Goal: Transaction & Acquisition: Purchase product/service

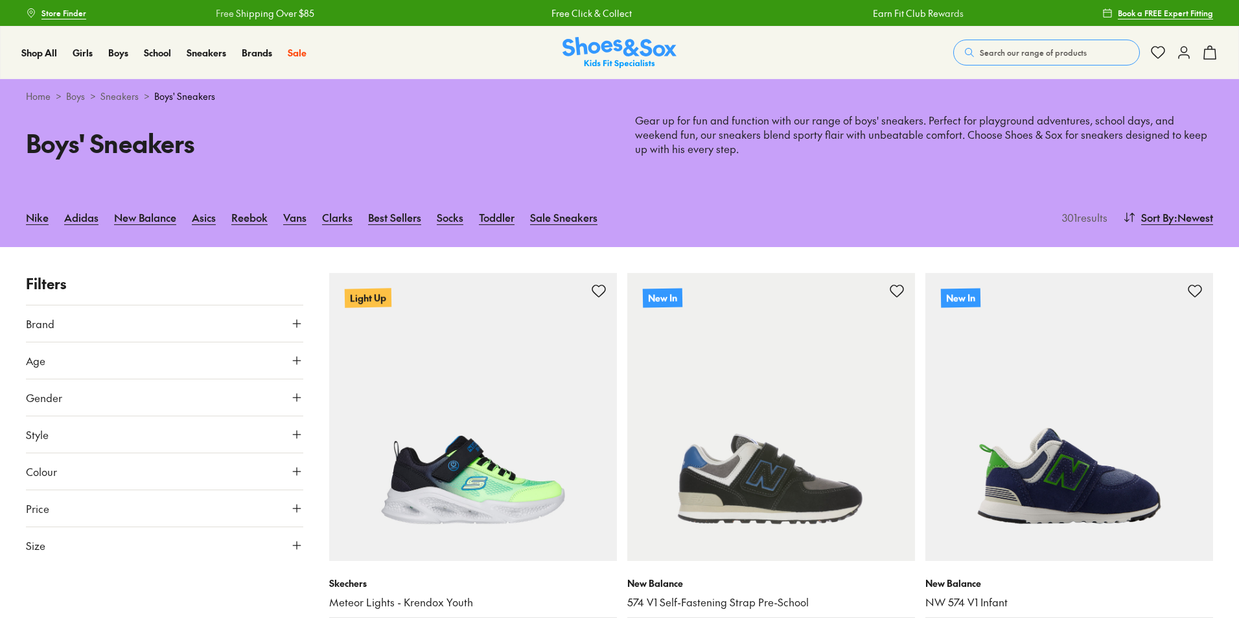
click at [293, 360] on icon at bounding box center [296, 360] width 13 height 13
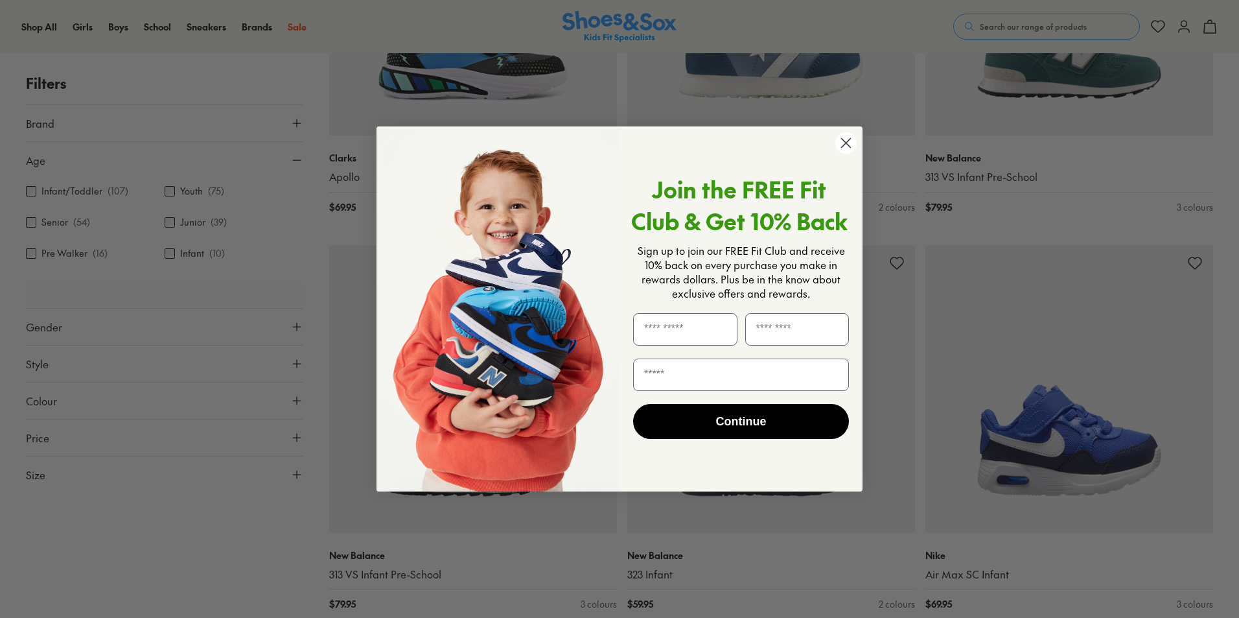
scroll to position [1491, 0]
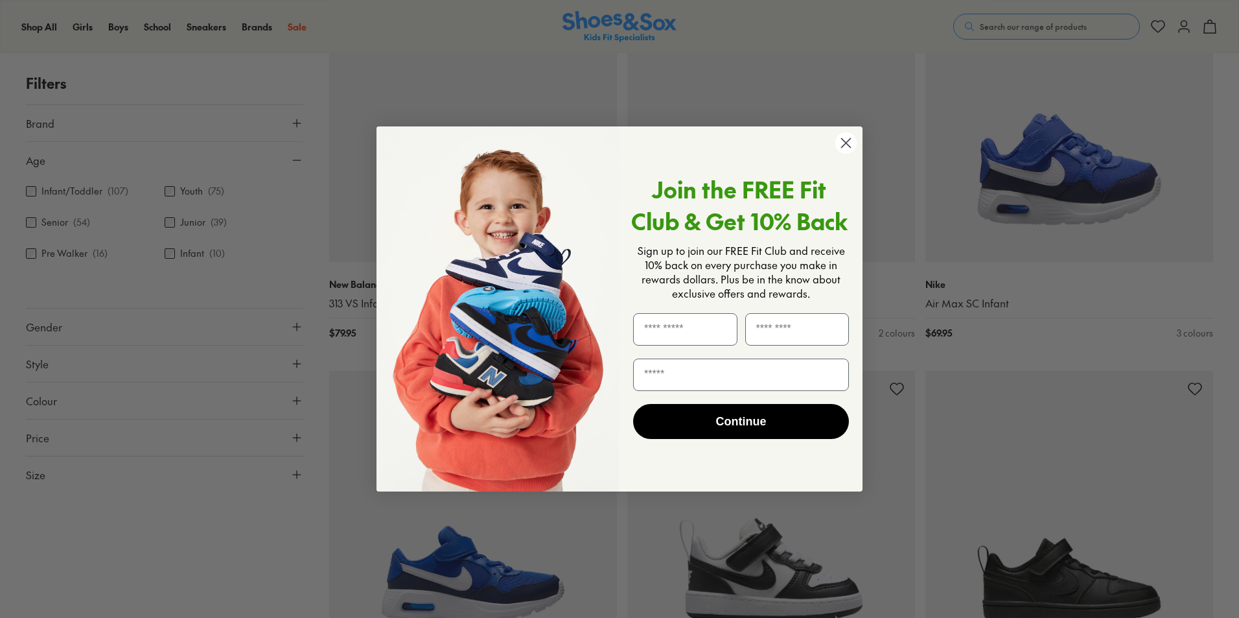
click at [847, 145] on icon "Close dialog" at bounding box center [846, 143] width 9 height 9
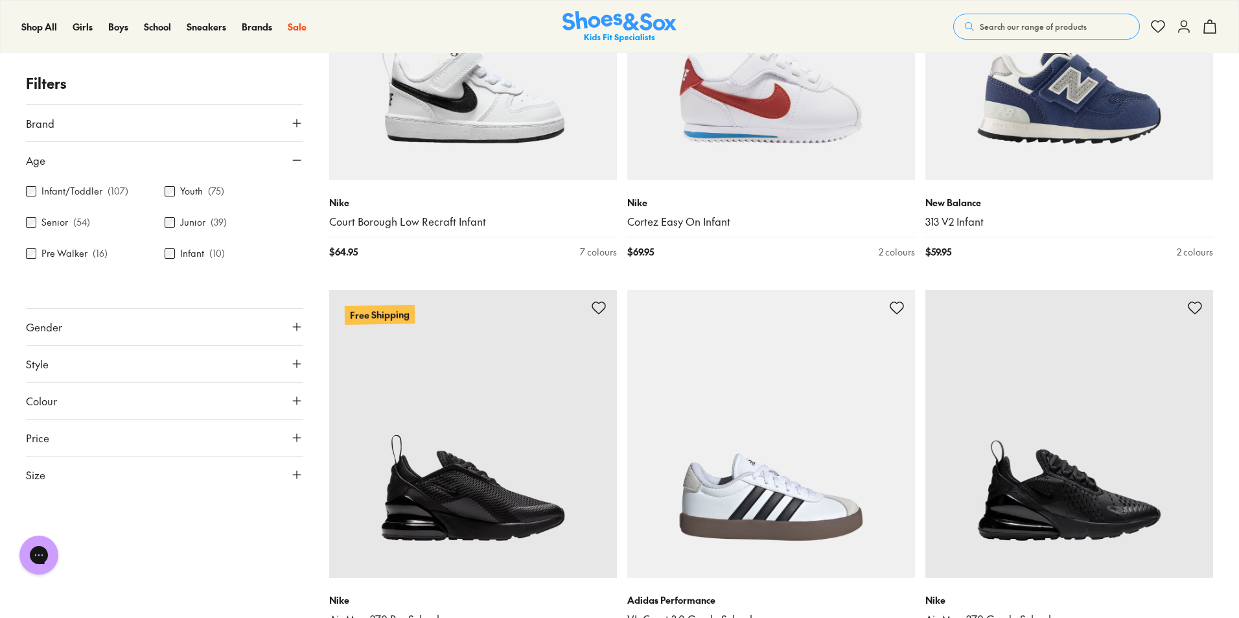
scroll to position [0, 0]
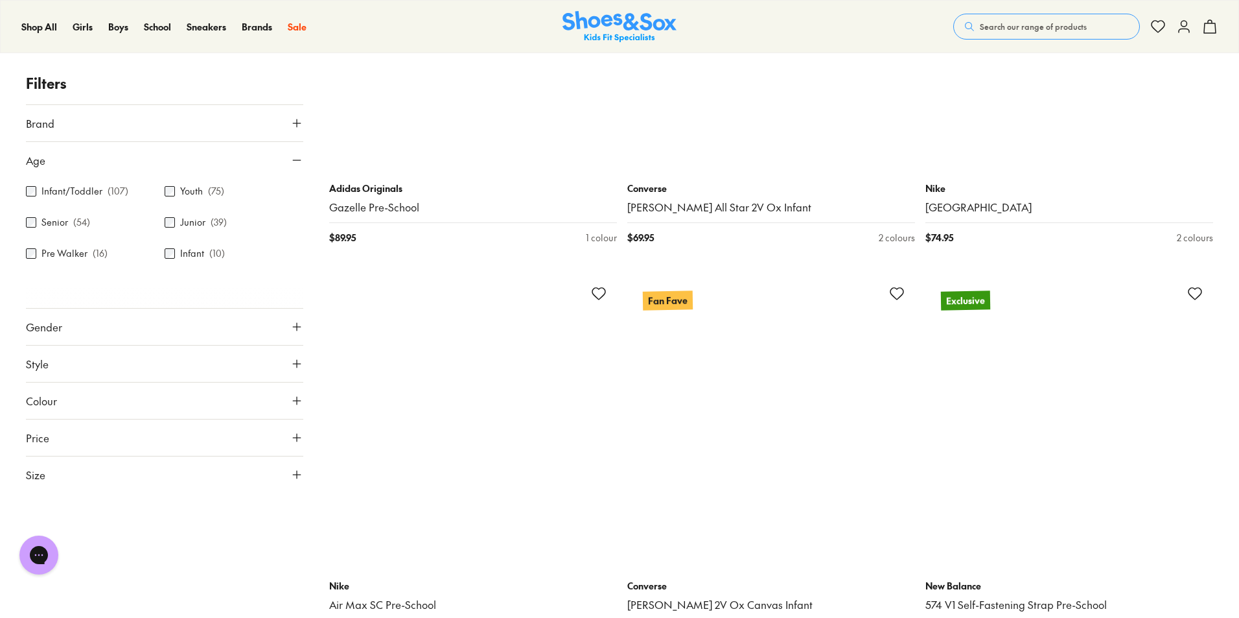
scroll to position [6022, 0]
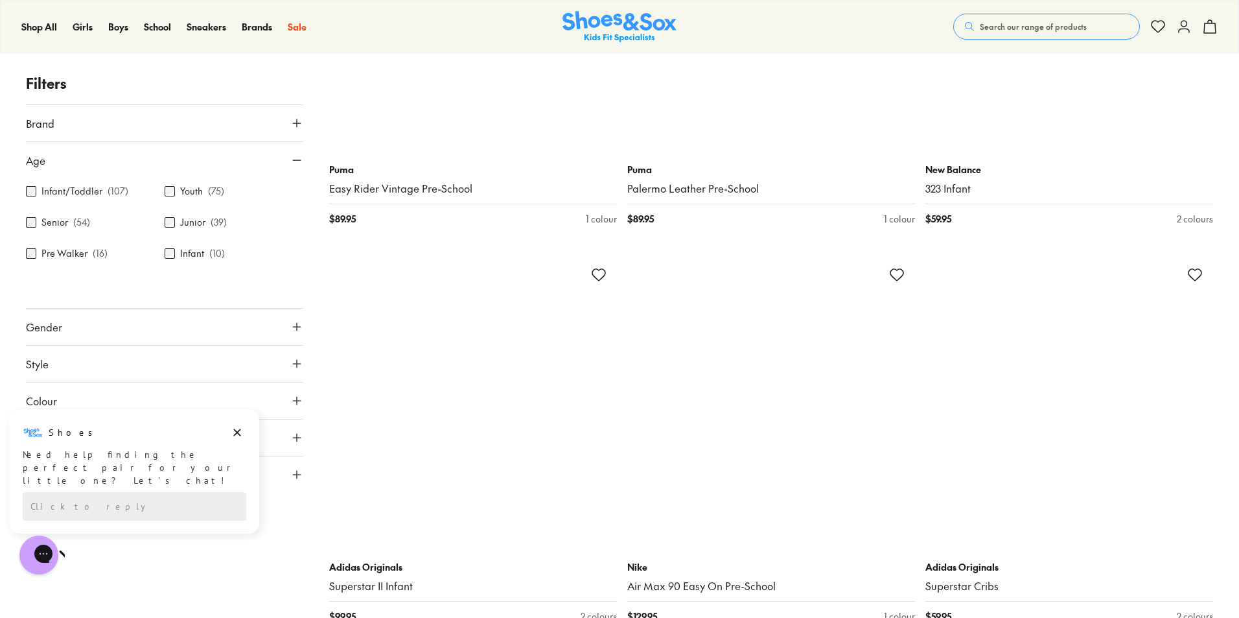
scroll to position [9976, 0]
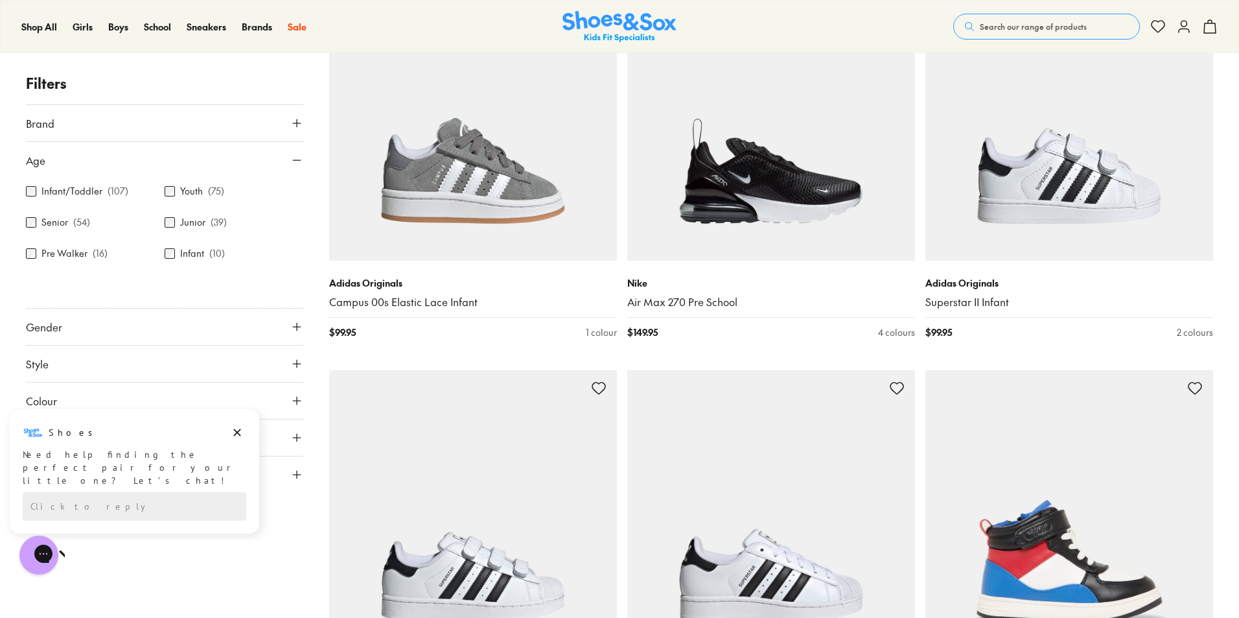
scroll to position [12375, 0]
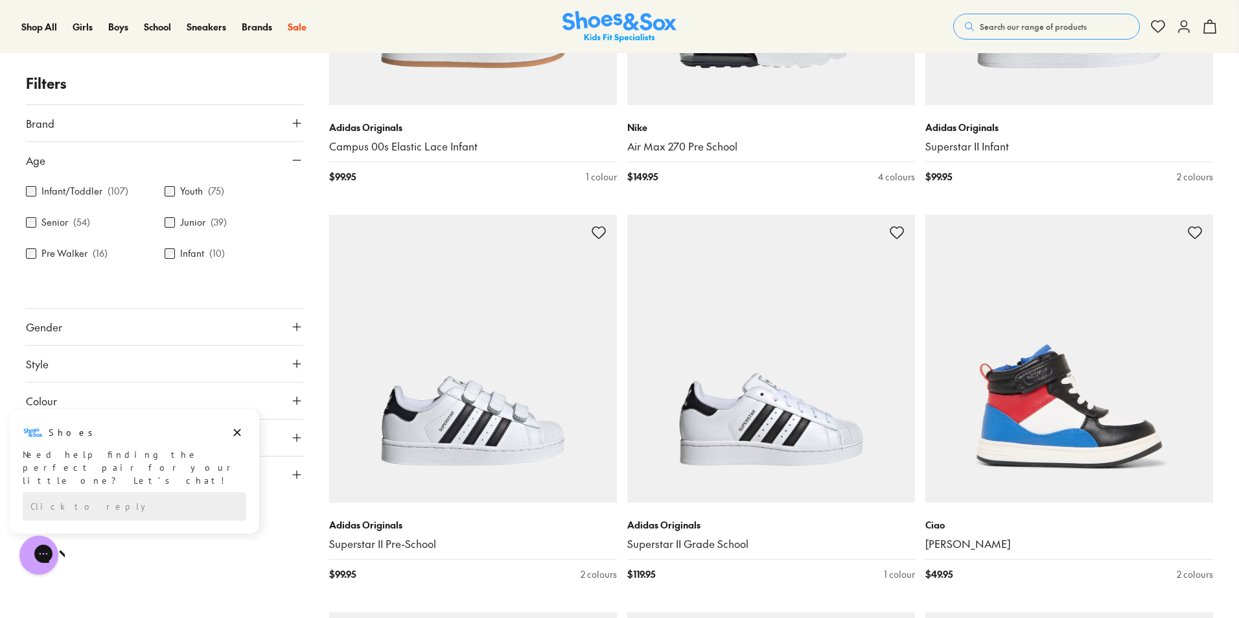
click at [301, 327] on use at bounding box center [297, 327] width 8 height 8
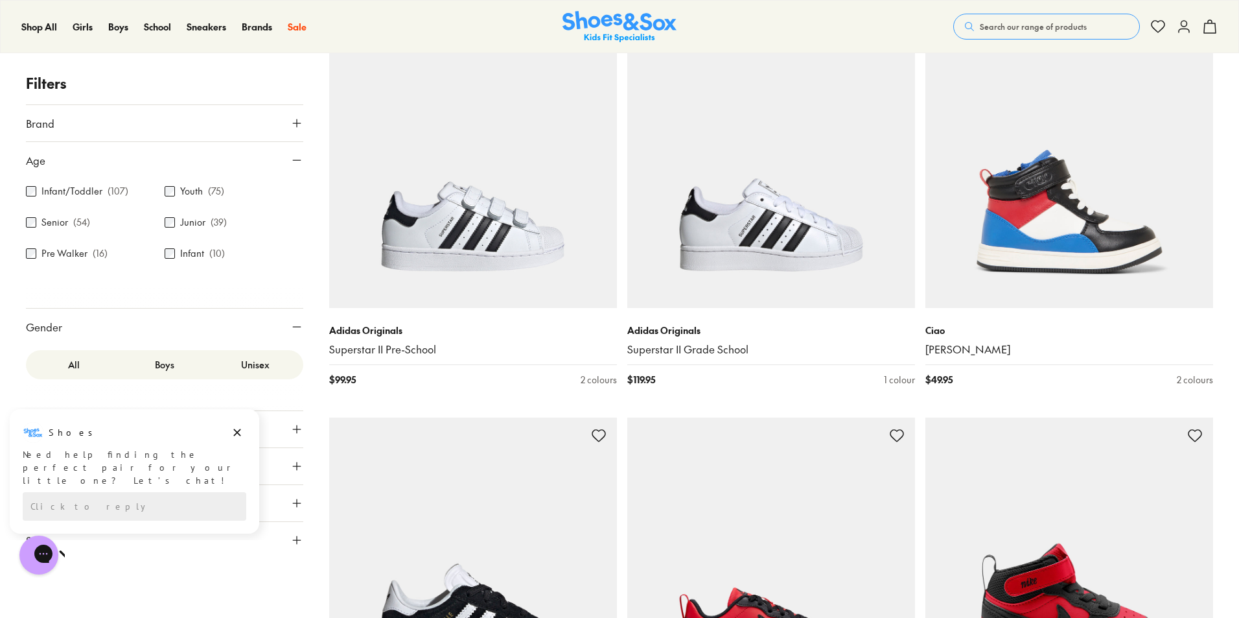
scroll to position [12699, 0]
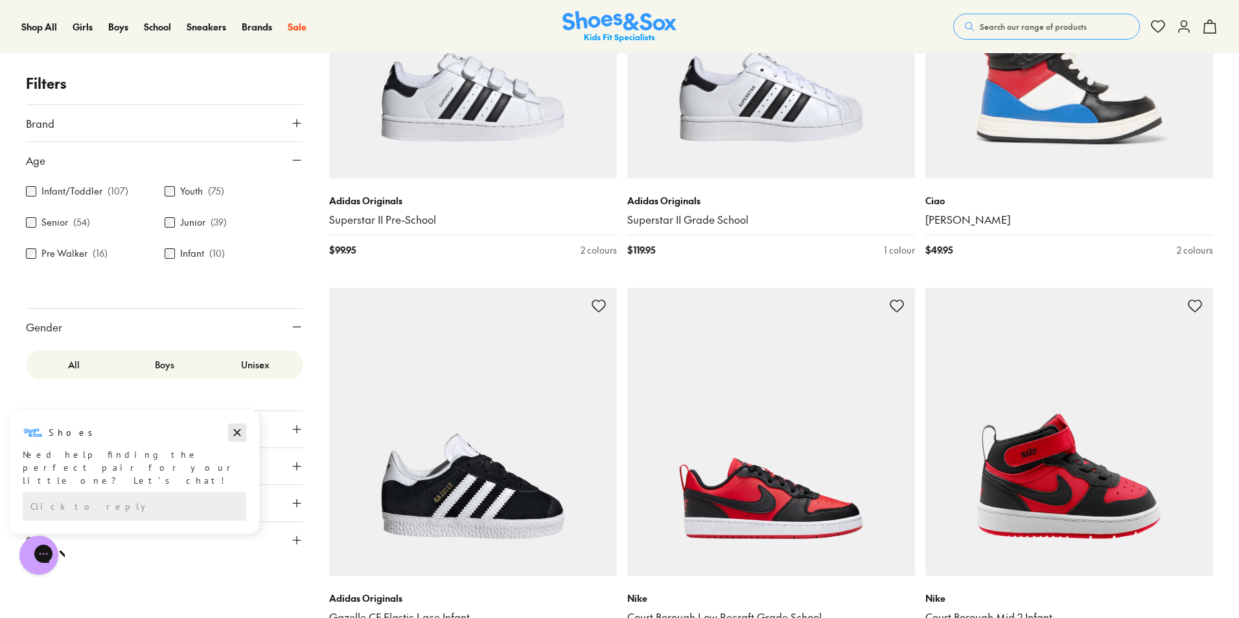
click at [233, 434] on icon "Dismiss campaign" at bounding box center [237, 433] width 13 height 16
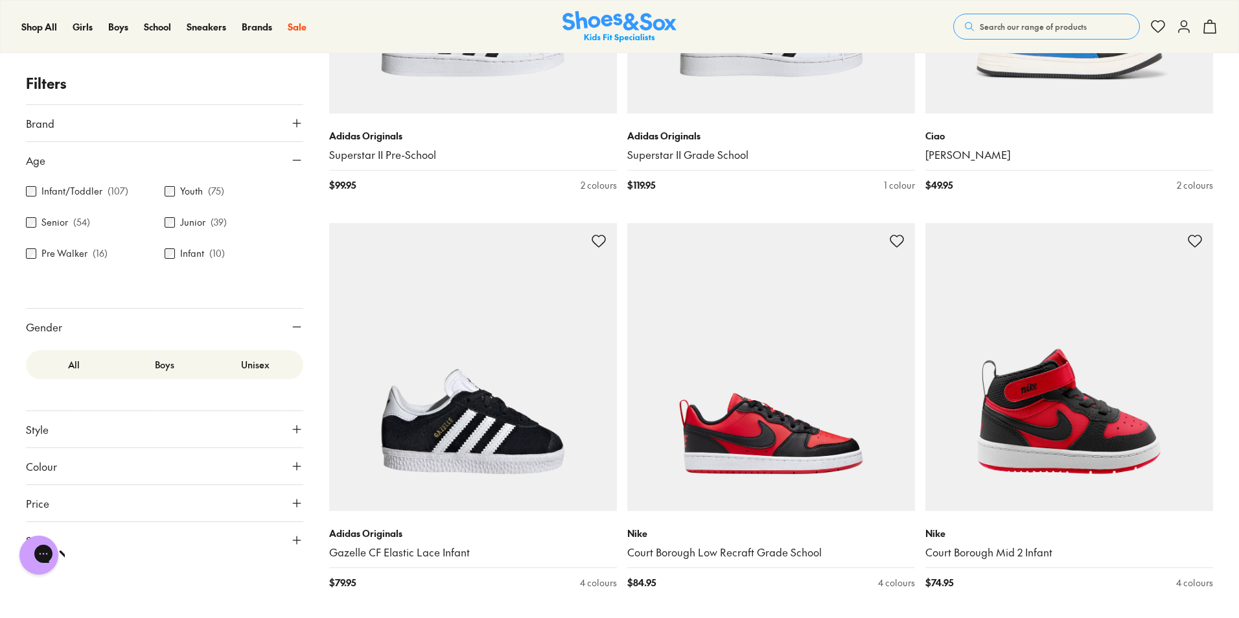
scroll to position [12375, 0]
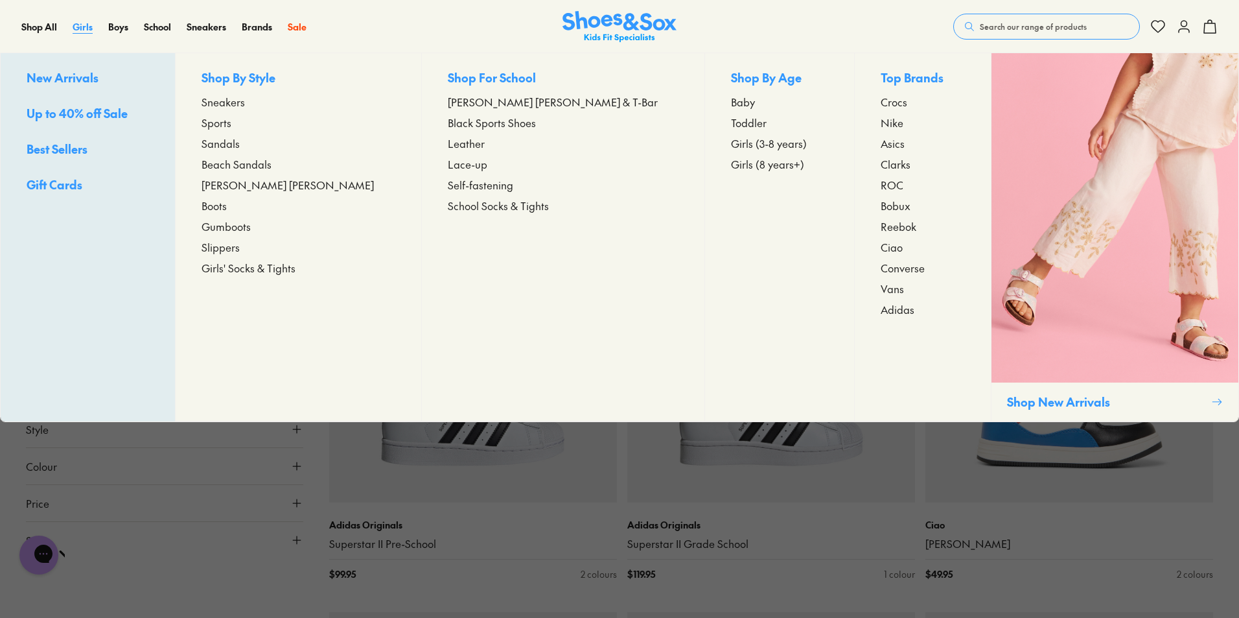
click at [84, 28] on span "Girls" at bounding box center [83, 26] width 20 height 13
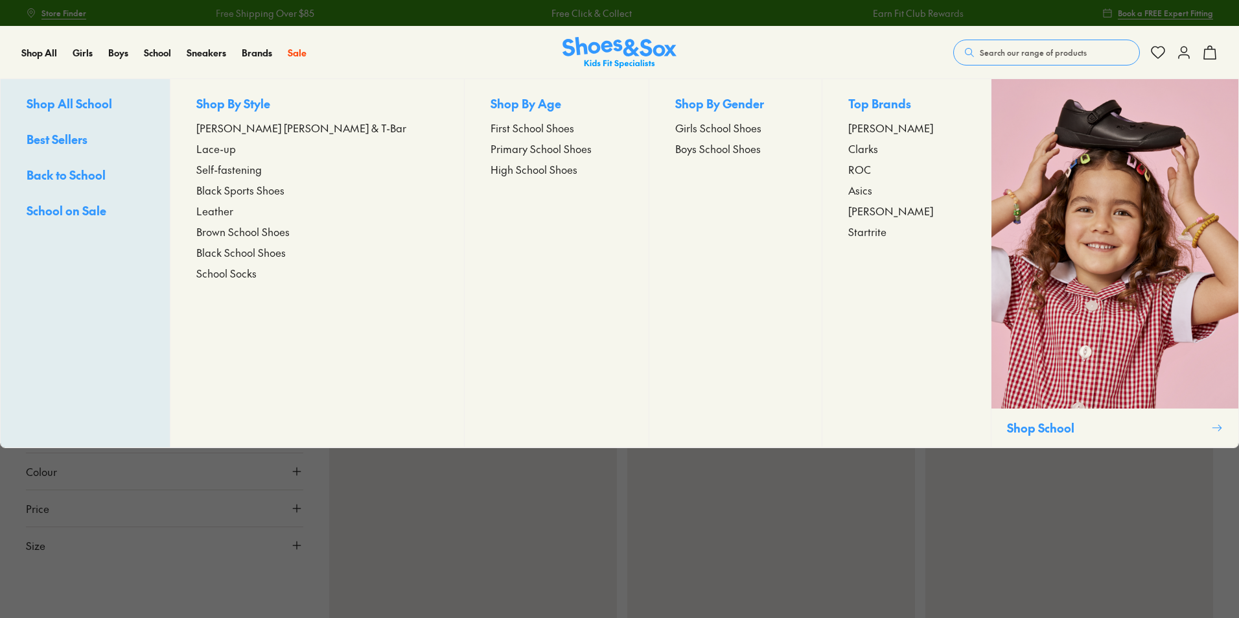
click at [283, 190] on span "Black Sports Shoes" at bounding box center [240, 190] width 88 height 16
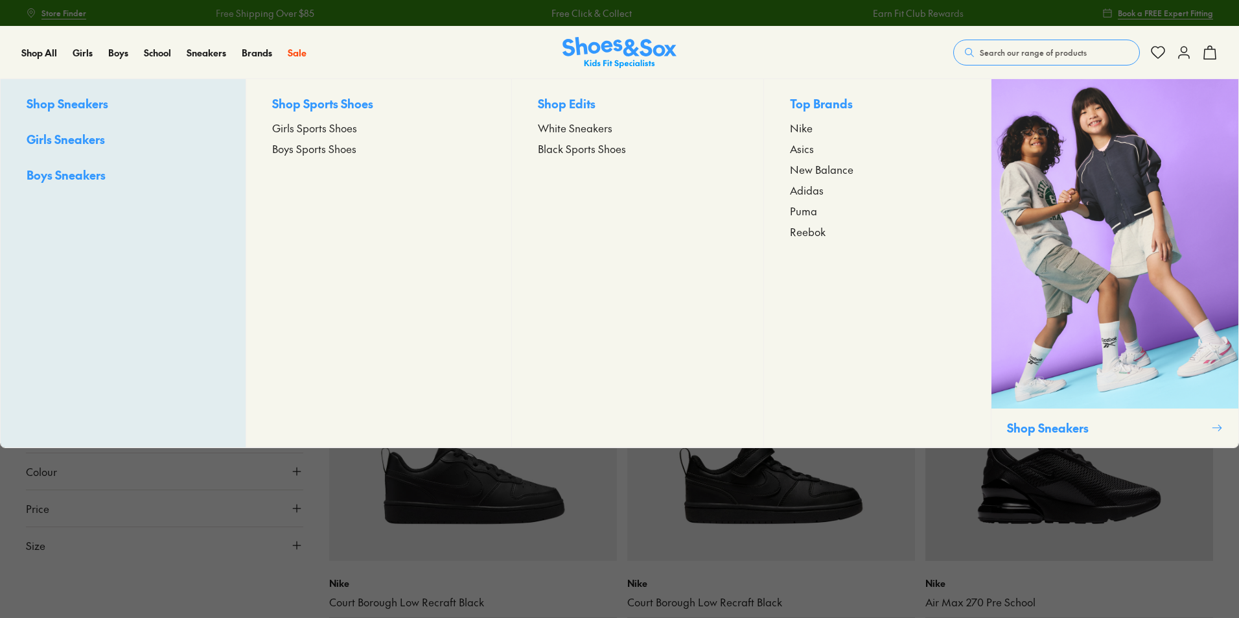
click at [91, 141] on span "Girls Sneakers" at bounding box center [66, 139] width 78 height 16
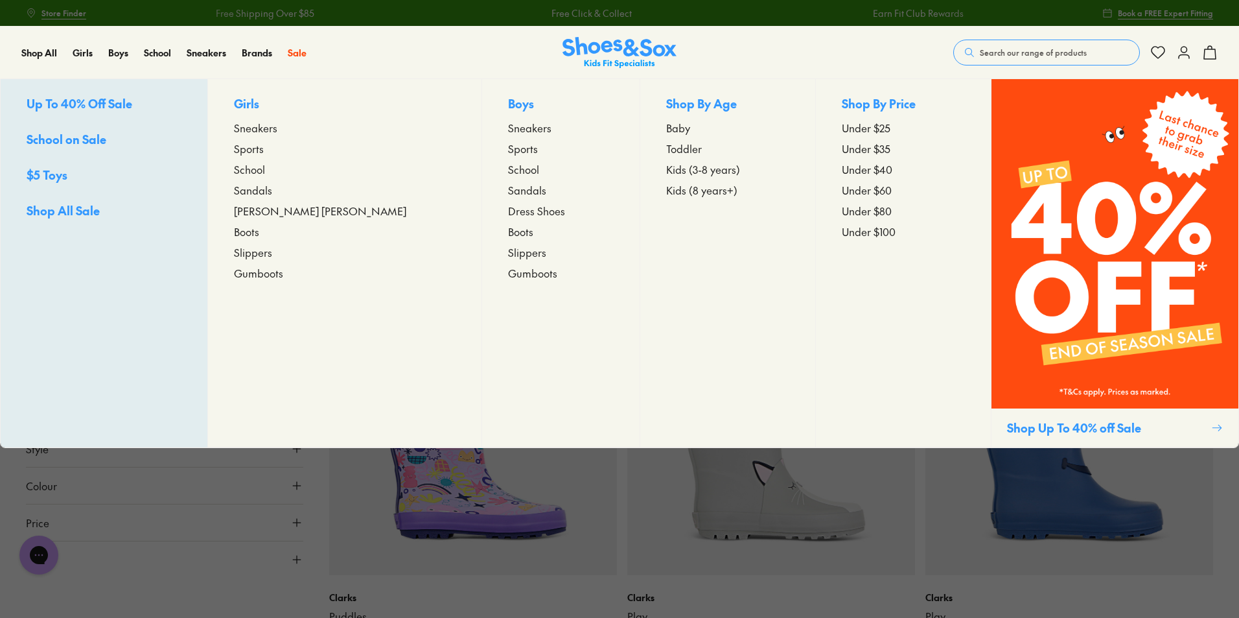
click at [277, 126] on span "Sneakers" at bounding box center [255, 128] width 43 height 16
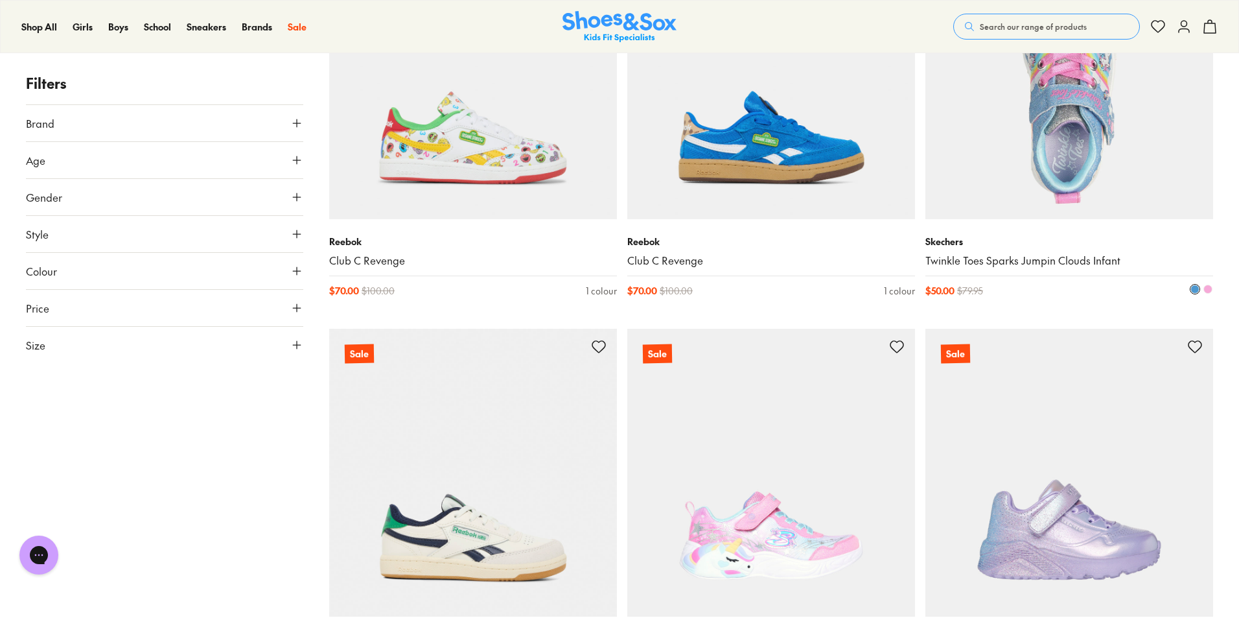
scroll to position [3306, 0]
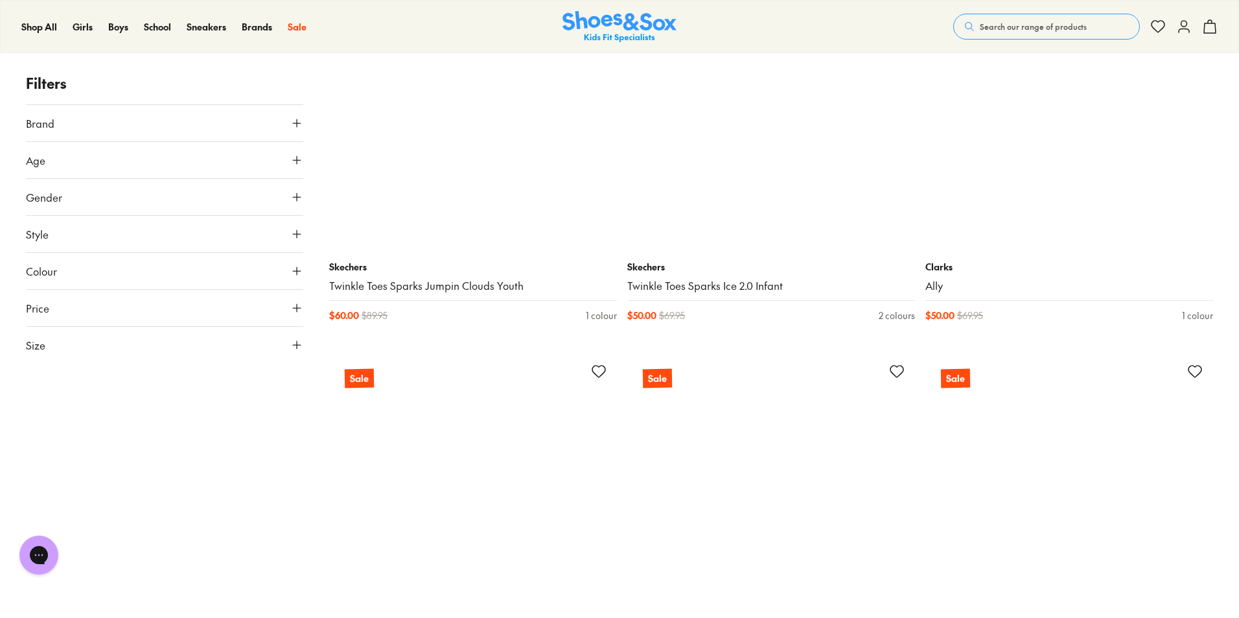
scroll to position [7973, 0]
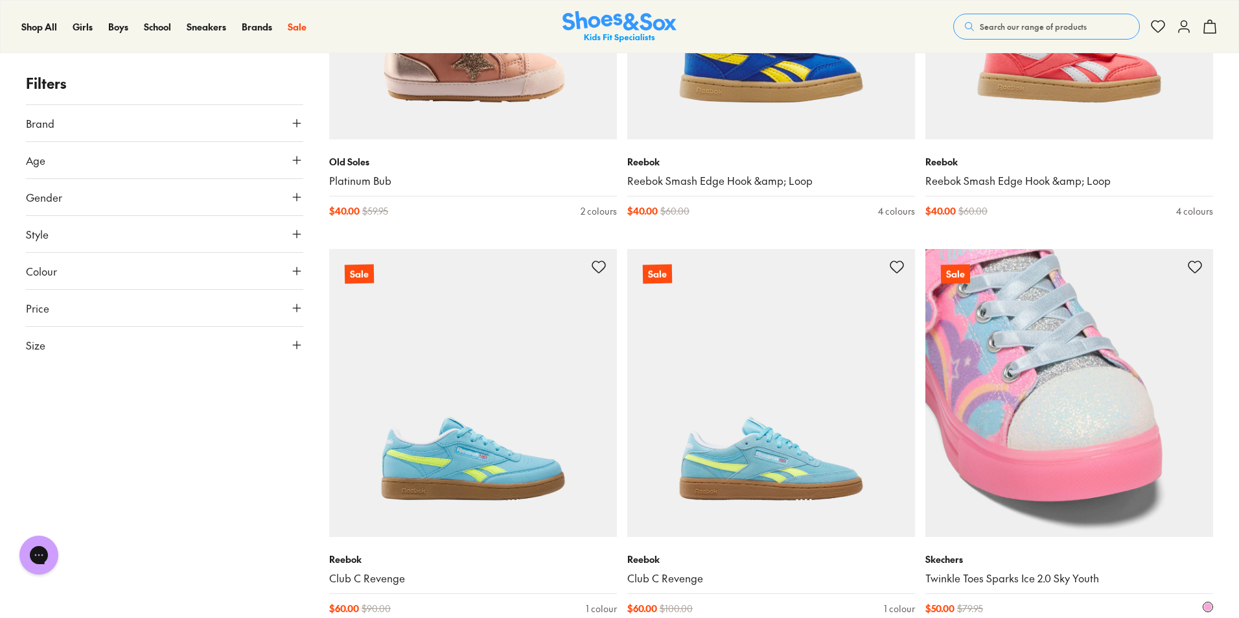
scroll to position [4667, 0]
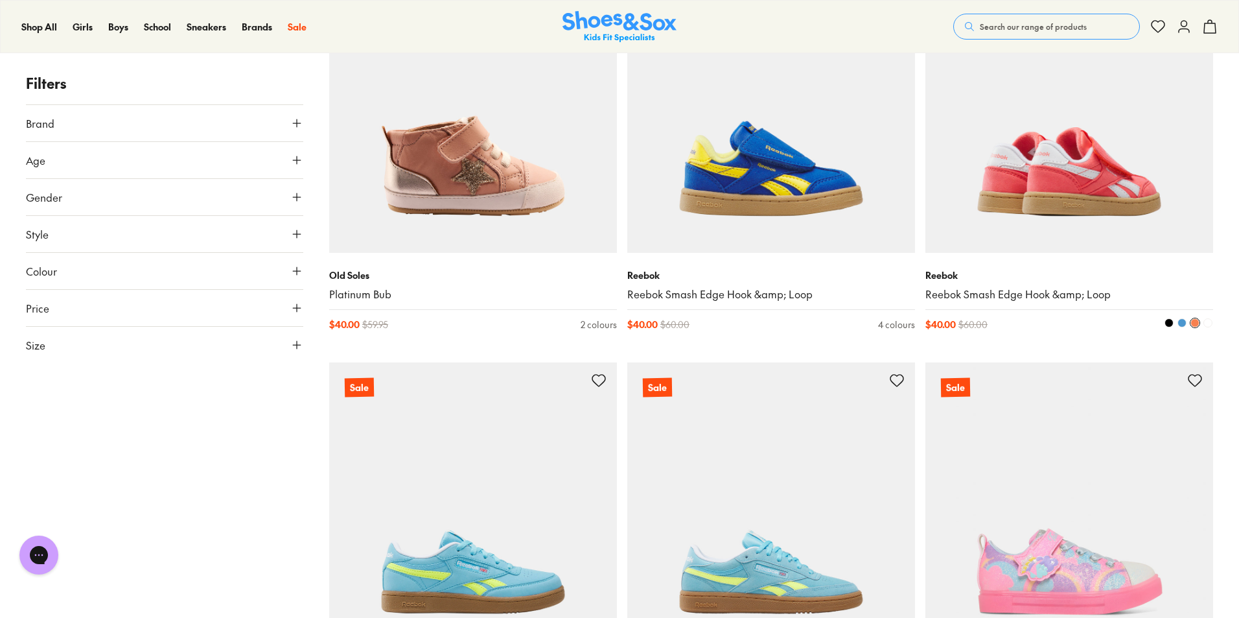
click at [1021, 295] on link "Reebok Smash Edge Hook &amp; Loop" at bounding box center [1070, 294] width 288 height 14
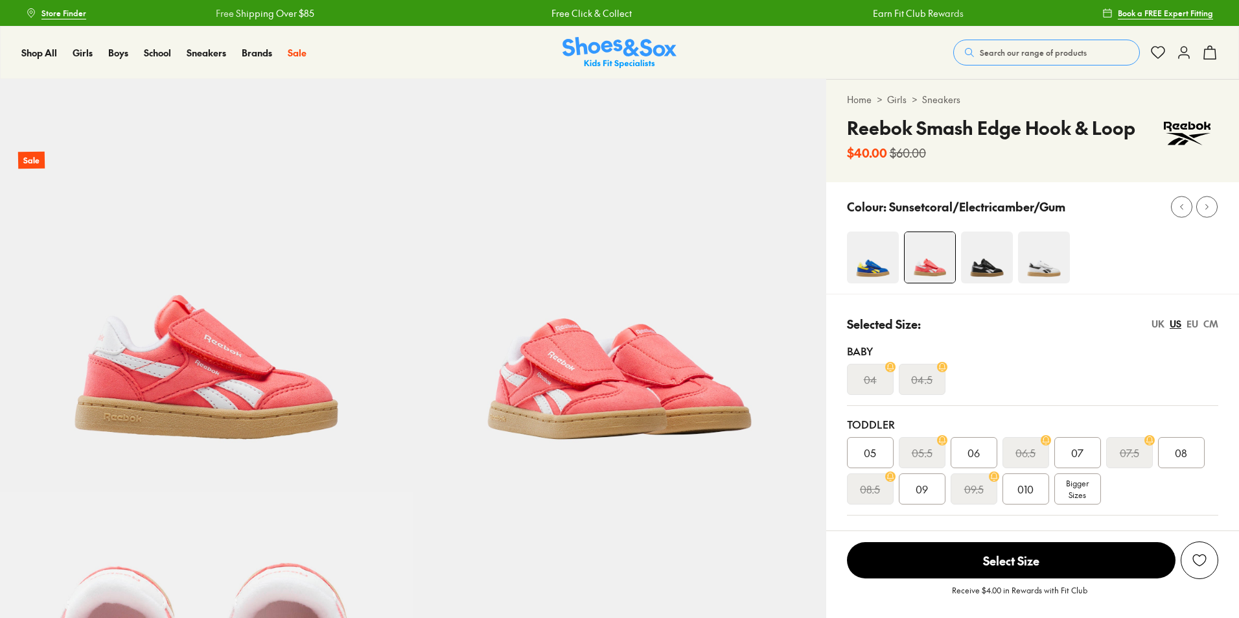
select select "*"
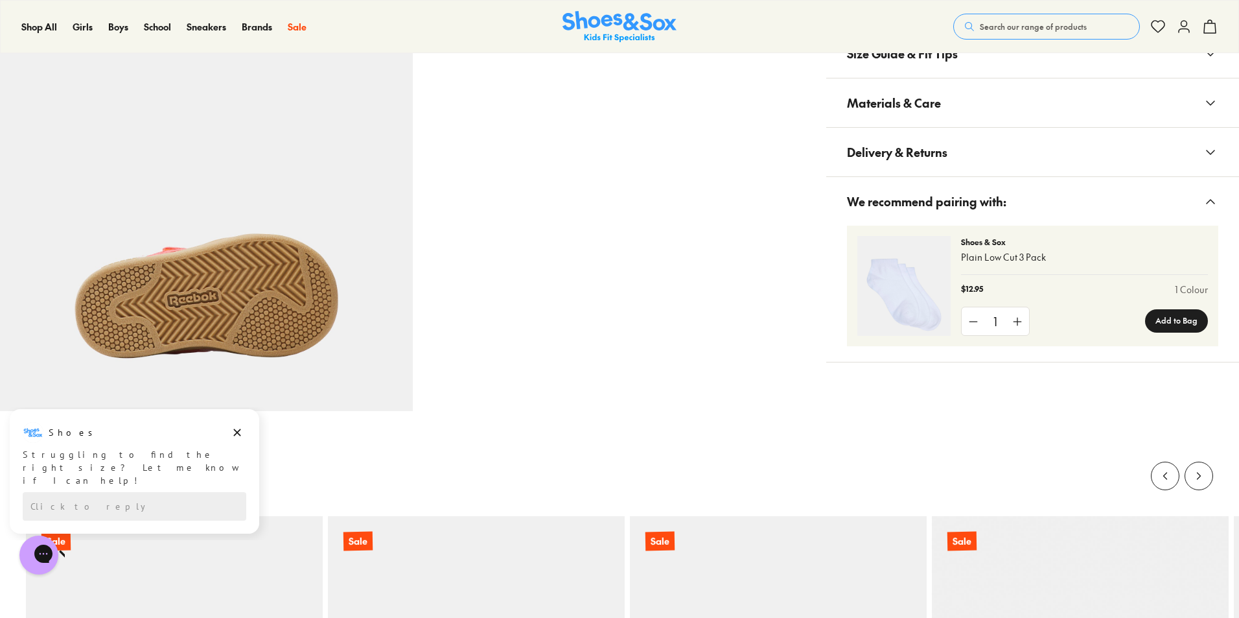
scroll to position [1102, 0]
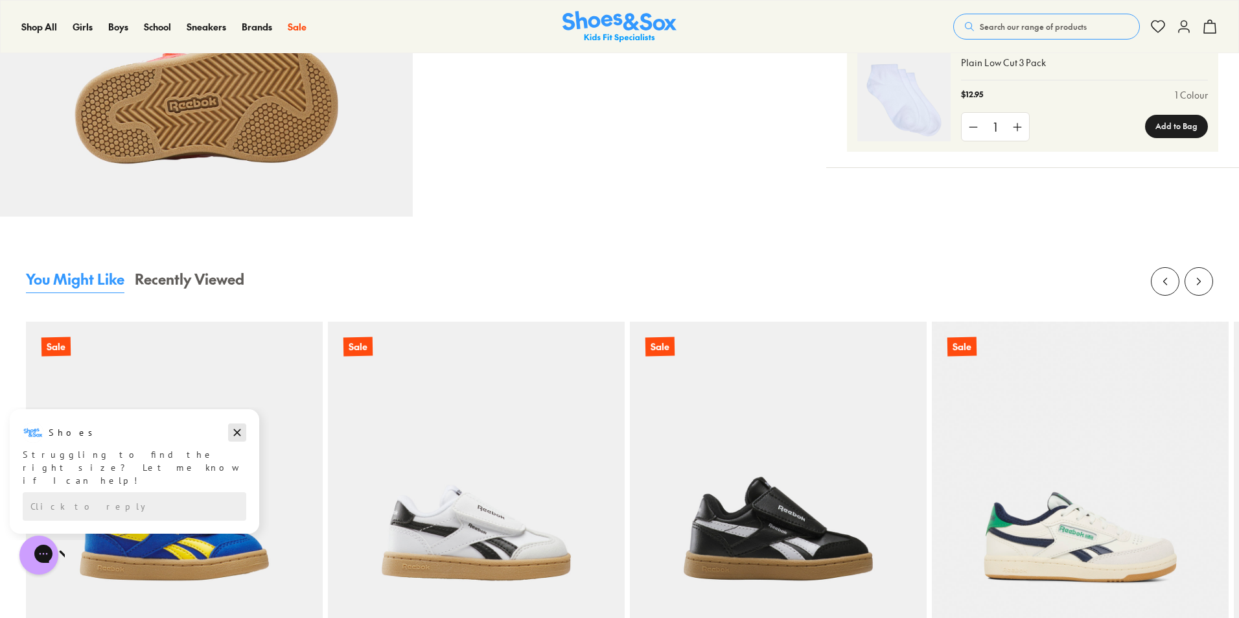
click at [236, 432] on icon "Dismiss campaign" at bounding box center [237, 433] width 13 height 16
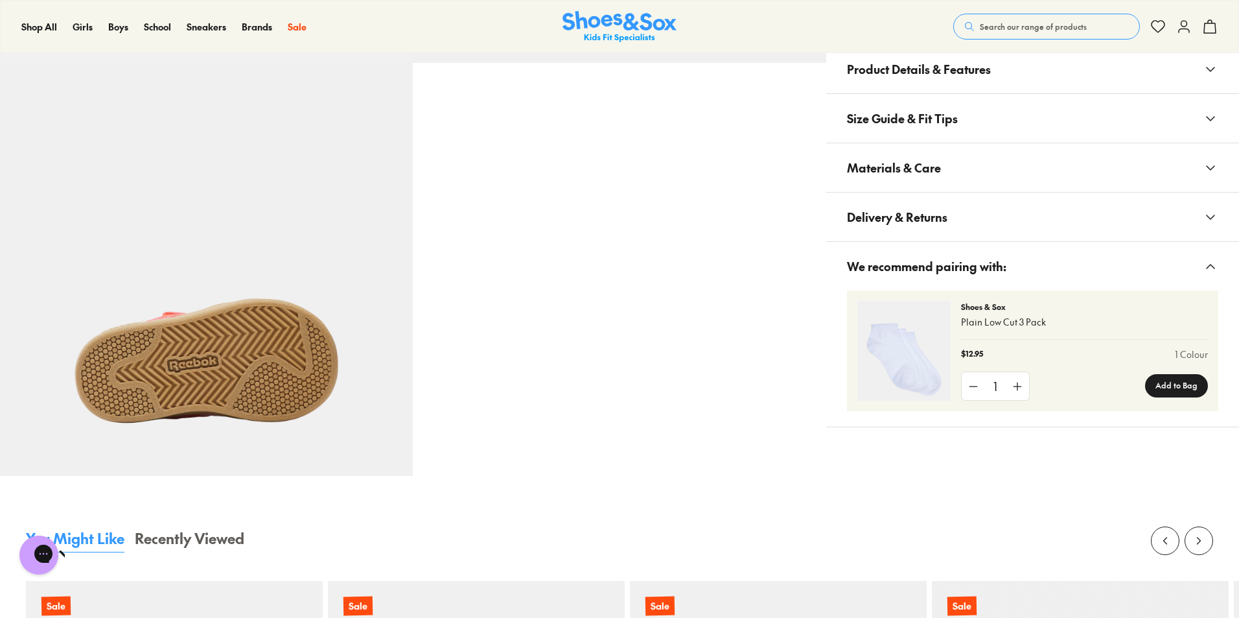
scroll to position [324, 0]
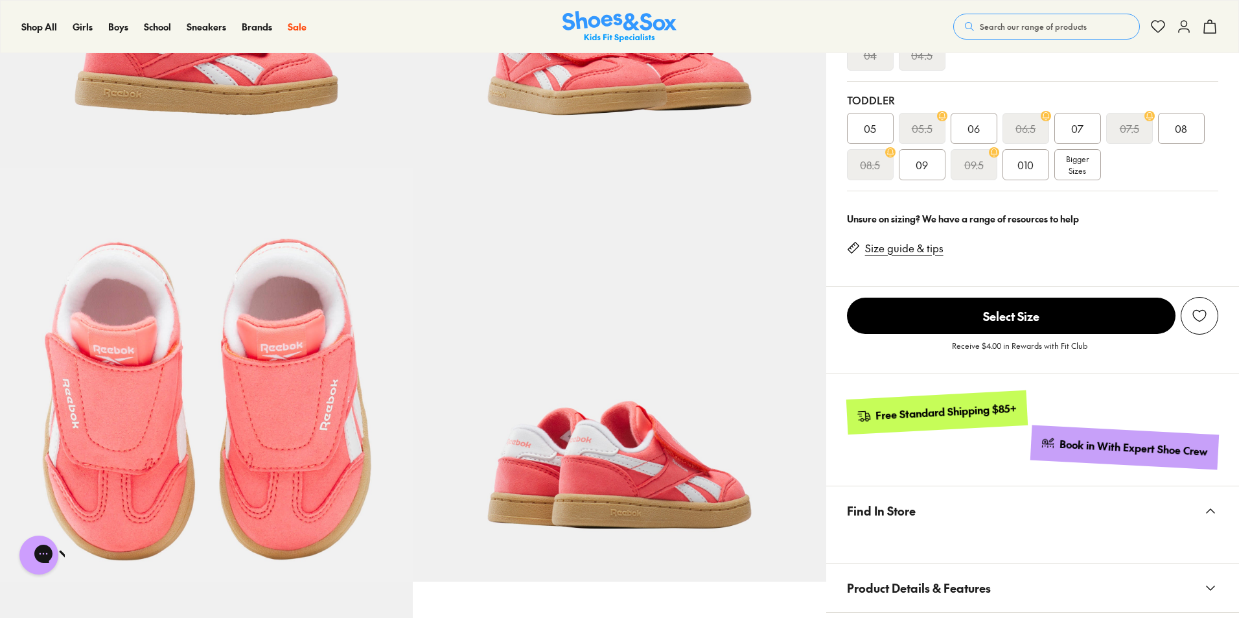
click at [927, 161] on span "09" at bounding box center [922, 165] width 12 height 16
